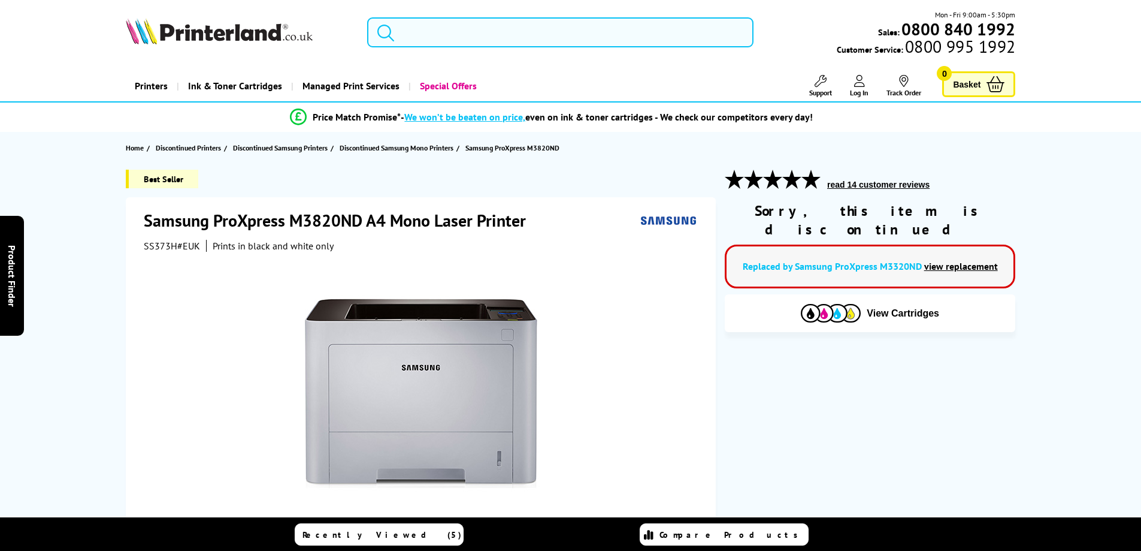
click at [420, 28] on input "search" at bounding box center [560, 32] width 386 height 30
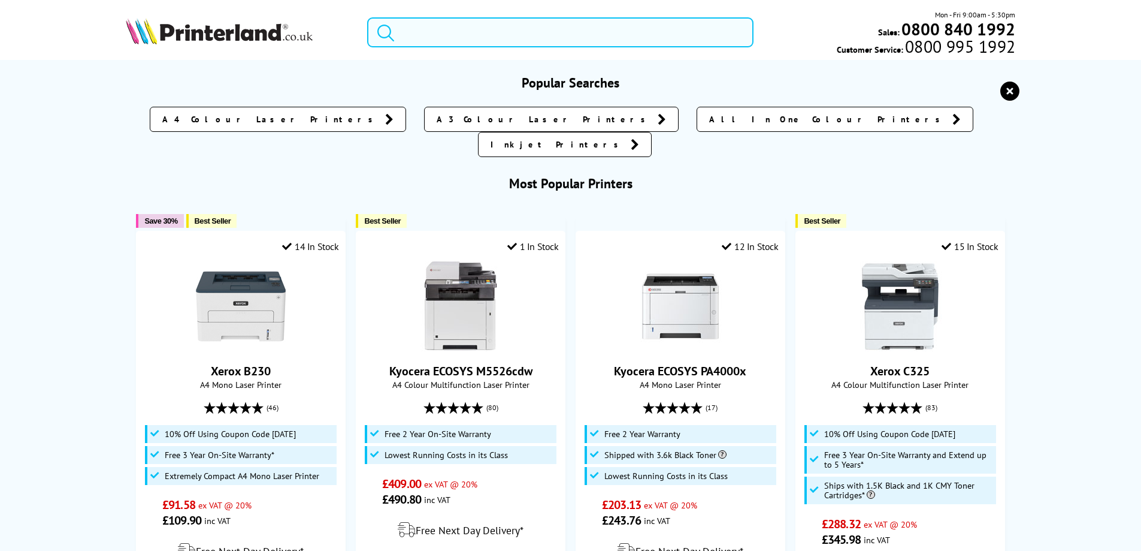
paste input "RBFA2BK"
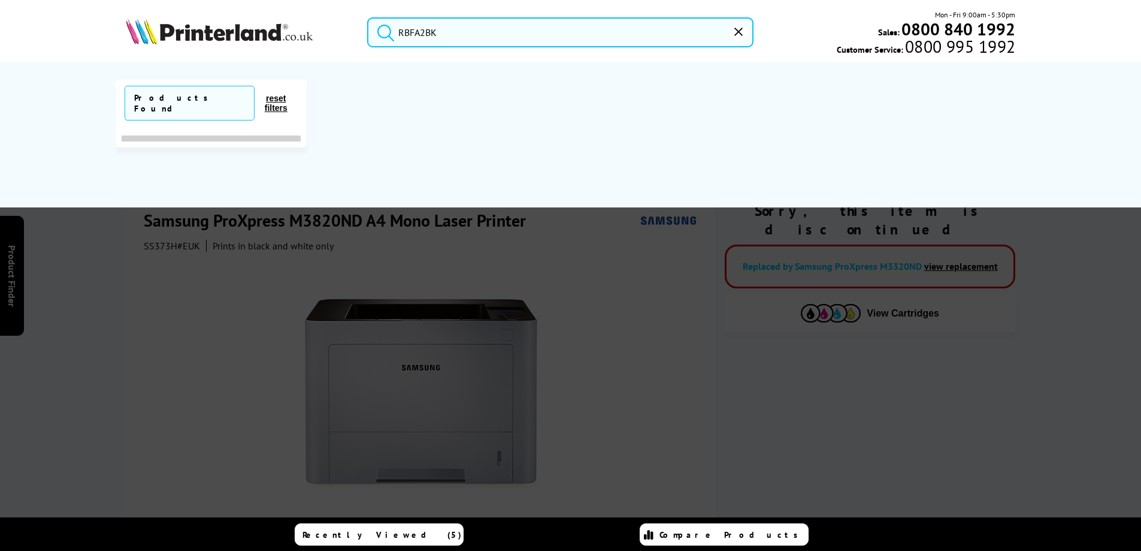
click at [368, 17] on button "submit" at bounding box center [383, 30] width 30 height 26
click at [616, 30] on input "RBFA2BK" at bounding box center [560, 32] width 386 height 30
click at [368, 17] on button "submit" at bounding box center [383, 30] width 30 height 26
click at [421, 30] on input "RBFA2BK" at bounding box center [560, 32] width 386 height 30
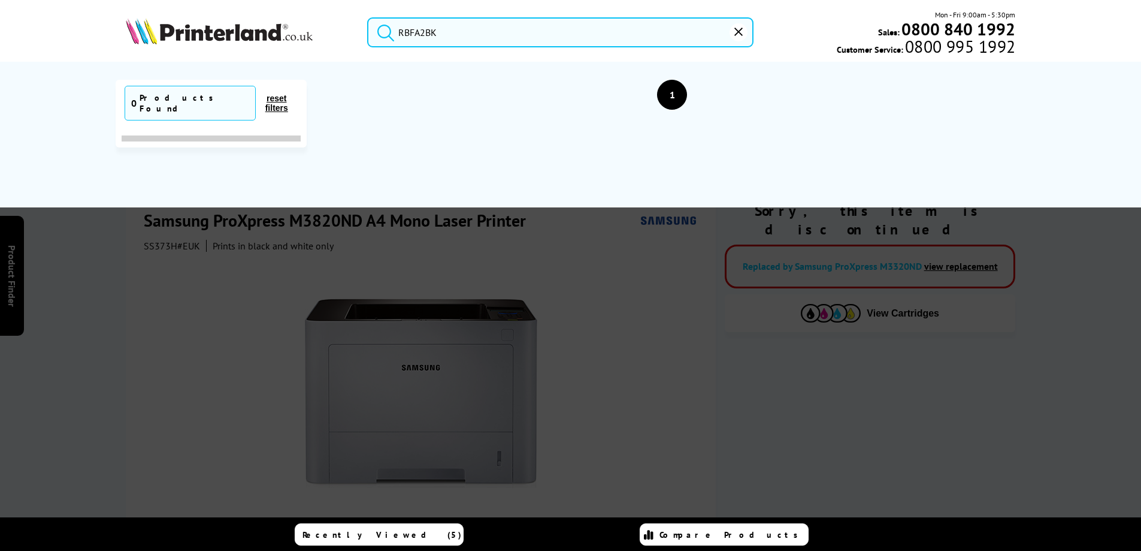
paste input "MCPP3WH"
type input "MCPP3WH"
click at [368, 17] on button "submit" at bounding box center [383, 30] width 30 height 26
click at [228, 306] on div at bounding box center [570, 350] width 1141 height 551
click at [736, 30] on icon "reset" at bounding box center [738, 32] width 8 height 8
